Goal: Transaction & Acquisition: Download file/media

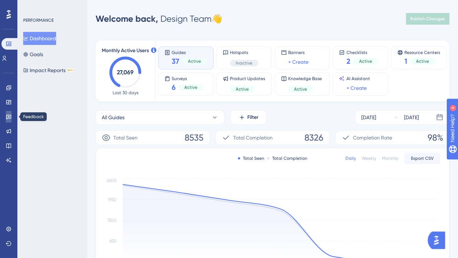
click at [12, 113] on link at bounding box center [9, 117] width 6 height 12
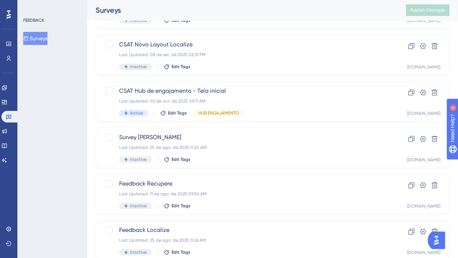
scroll to position [304, 0]
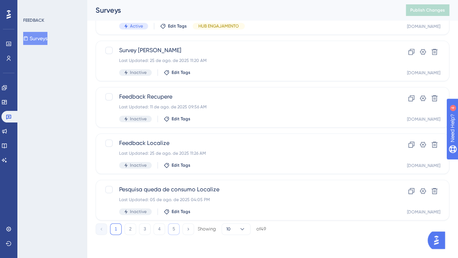
click at [175, 231] on button "5" at bounding box center [174, 229] width 12 height 12
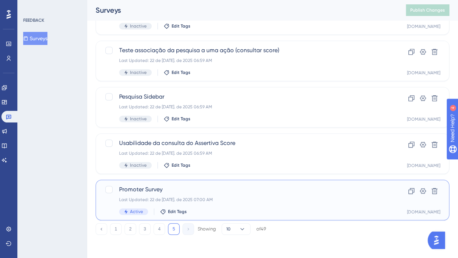
click at [272, 194] on div "Promoter Survey Last Updated: 22 de [DATE]. de 2025 07:00 AM Active Edit Tags" at bounding box center [243, 200] width 249 height 30
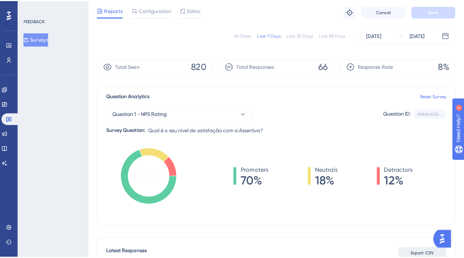
scroll to position [181, 0]
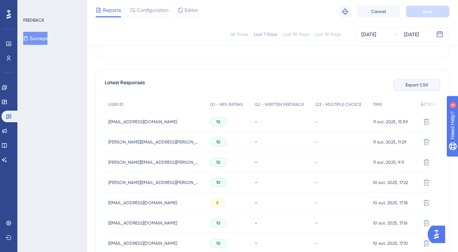
click at [424, 88] on span "Export CSV" at bounding box center [417, 85] width 23 height 6
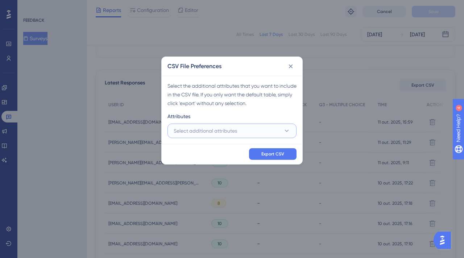
click at [285, 126] on button "Select additional attributes" at bounding box center [231, 130] width 129 height 14
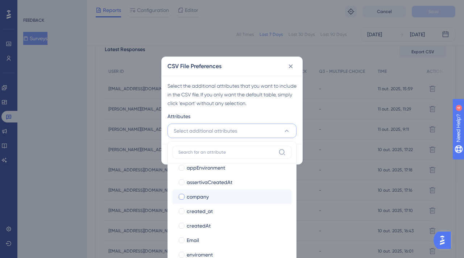
click at [197, 196] on span "company" at bounding box center [197, 196] width 22 height 9
checkbox input "true"
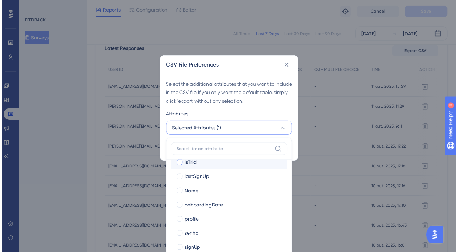
scroll to position [252, 0]
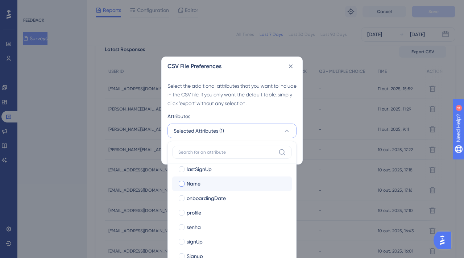
click at [213, 186] on div "Name" at bounding box center [235, 183] width 99 height 9
checkbox input "true"
click at [240, 105] on div "Select the additional attributes that you want to include in the CSV file. If y…" at bounding box center [231, 94] width 129 height 26
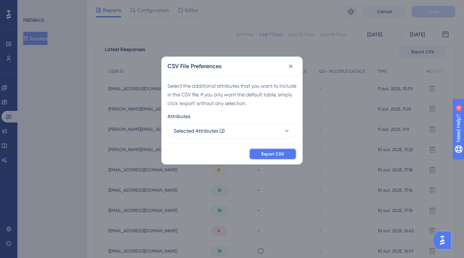
click at [280, 150] on button "Export CSV" at bounding box center [272, 154] width 47 height 12
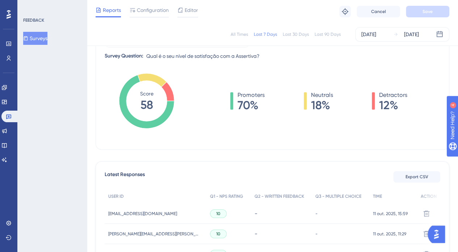
scroll to position [0, 0]
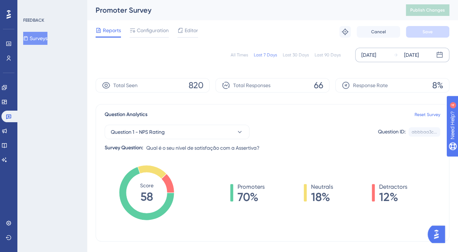
click at [369, 57] on div "[DATE]" at bounding box center [368, 55] width 15 height 9
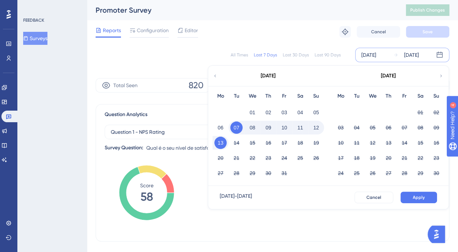
click at [216, 73] on icon at bounding box center [215, 76] width 5 height 7
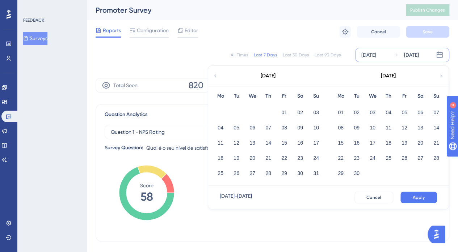
click at [216, 73] on icon at bounding box center [215, 76] width 5 height 7
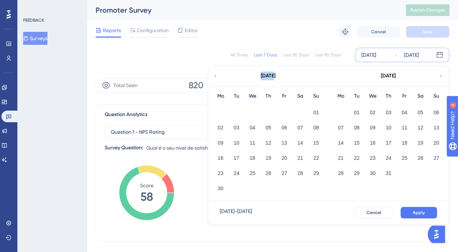
click at [216, 73] on icon at bounding box center [215, 76] width 5 height 7
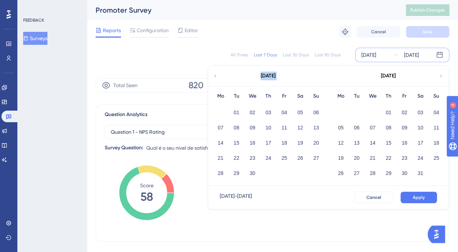
click at [216, 73] on icon at bounding box center [215, 76] width 5 height 7
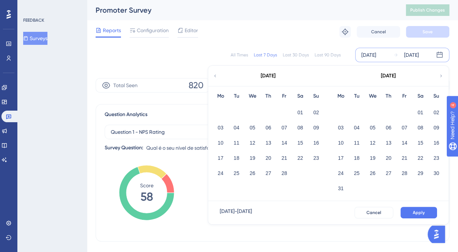
click at [216, 73] on icon at bounding box center [215, 76] width 5 height 7
click at [374, 112] on button "01" at bounding box center [372, 112] width 12 height 12
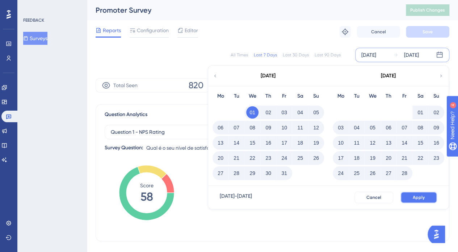
click at [427, 195] on button "Apply" at bounding box center [418, 198] width 37 height 12
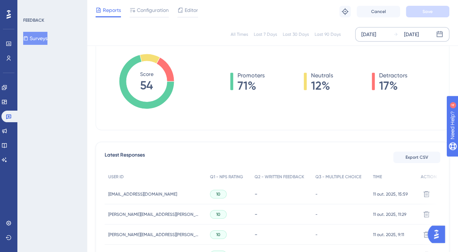
scroll to position [36, 0]
